Goal: Navigation & Orientation: Find specific page/section

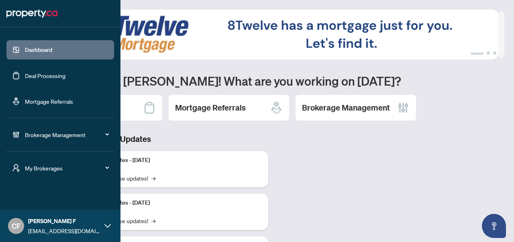
click at [28, 169] on span "My Brokerages" at bounding box center [67, 167] width 84 height 9
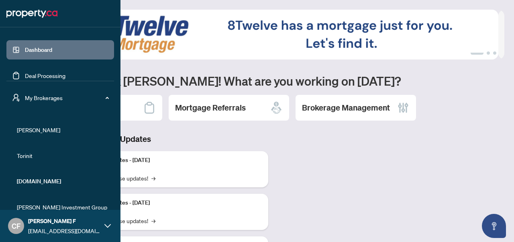
click at [27, 137] on li "[PERSON_NAME]" at bounding box center [60, 129] width 108 height 19
